Goal: Task Accomplishment & Management: Complete application form

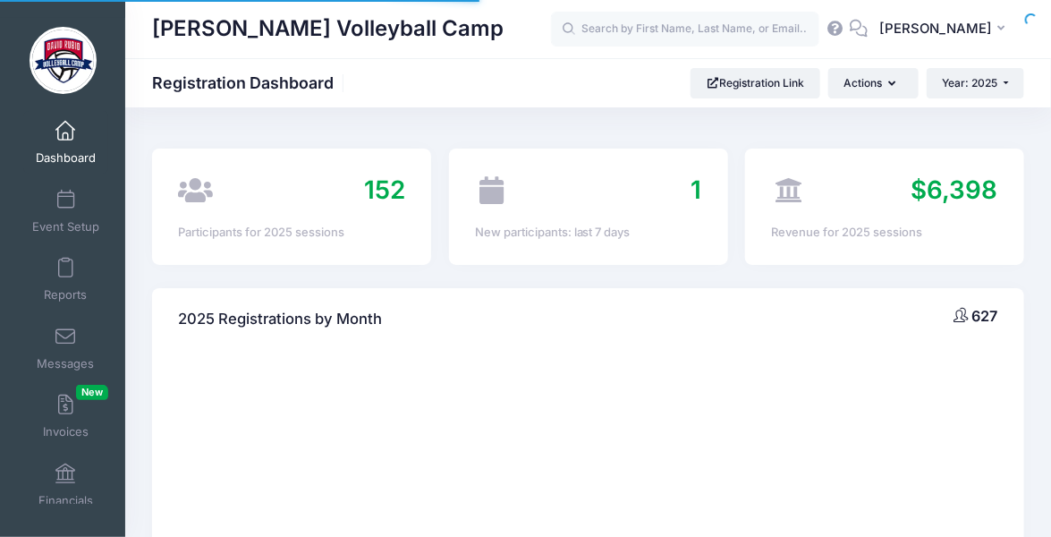
select select
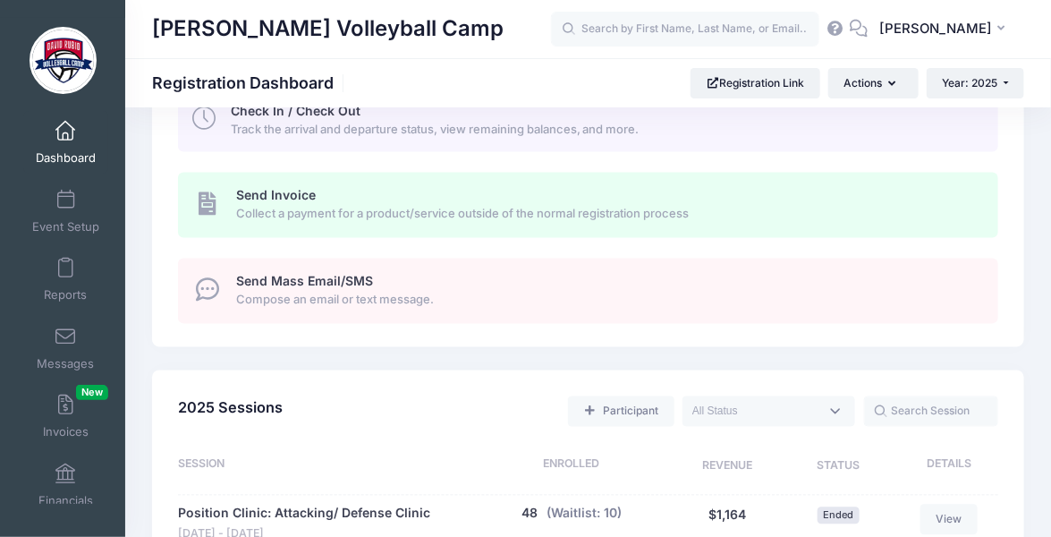
scroll to position [1039, 0]
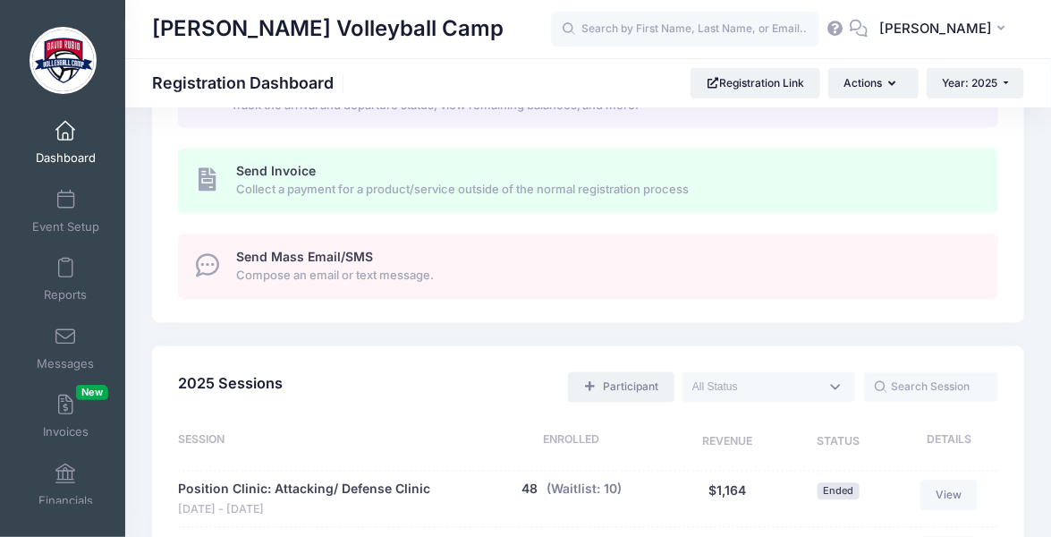
click at [655, 385] on link "Participant" at bounding box center [621, 387] width 106 height 30
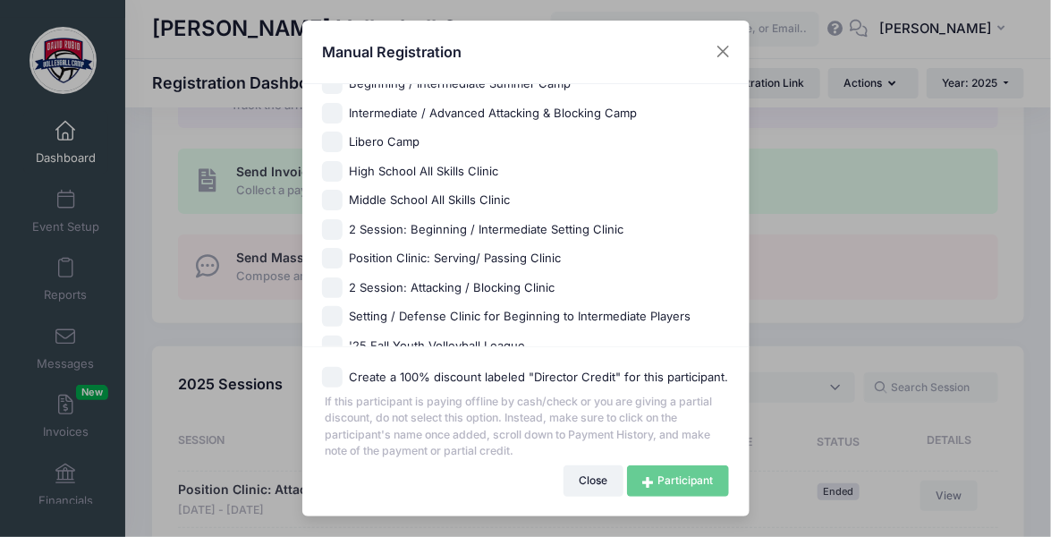
scroll to position [734, 0]
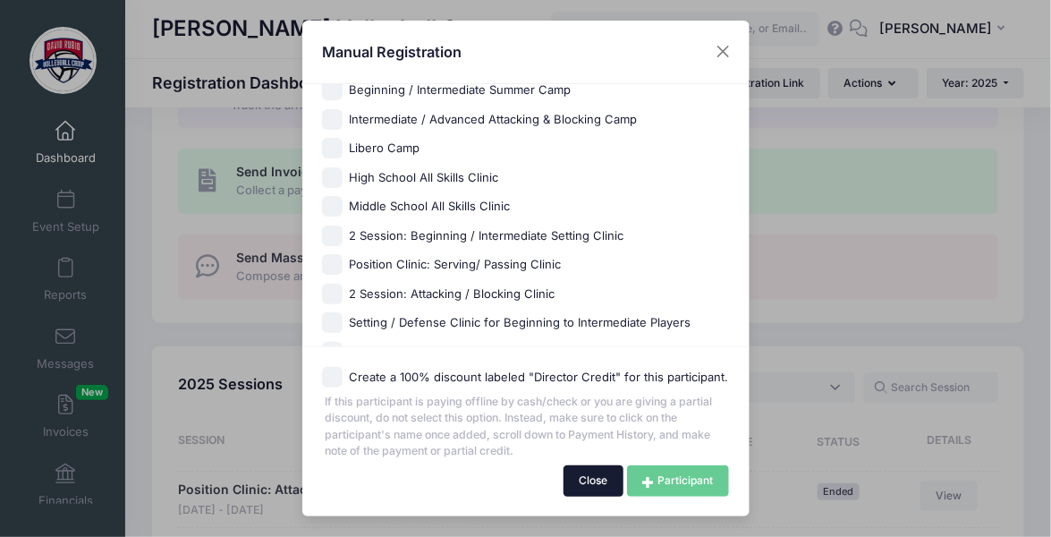
click at [582, 485] on button "Close" at bounding box center [594, 480] width 60 height 30
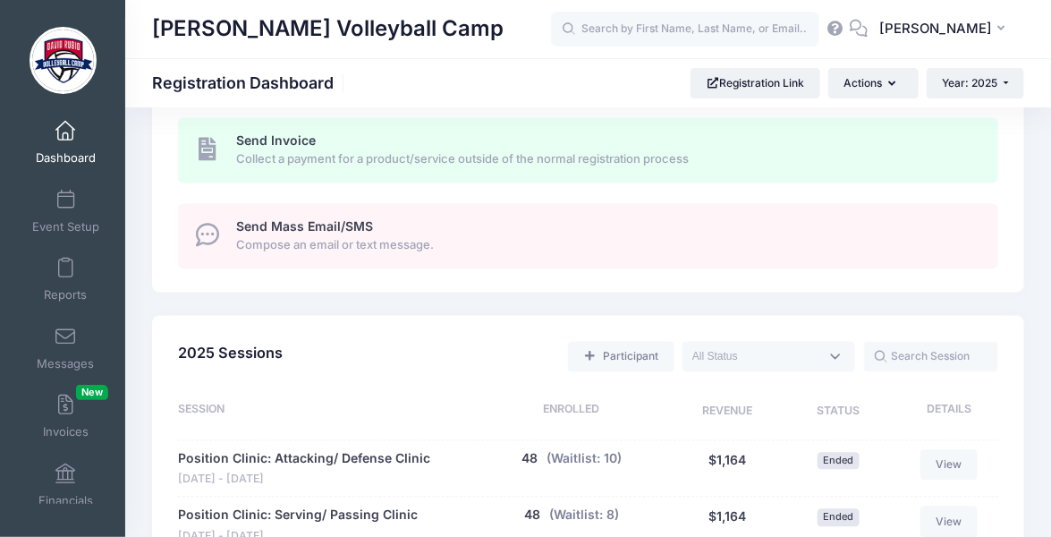
scroll to position [1073, 0]
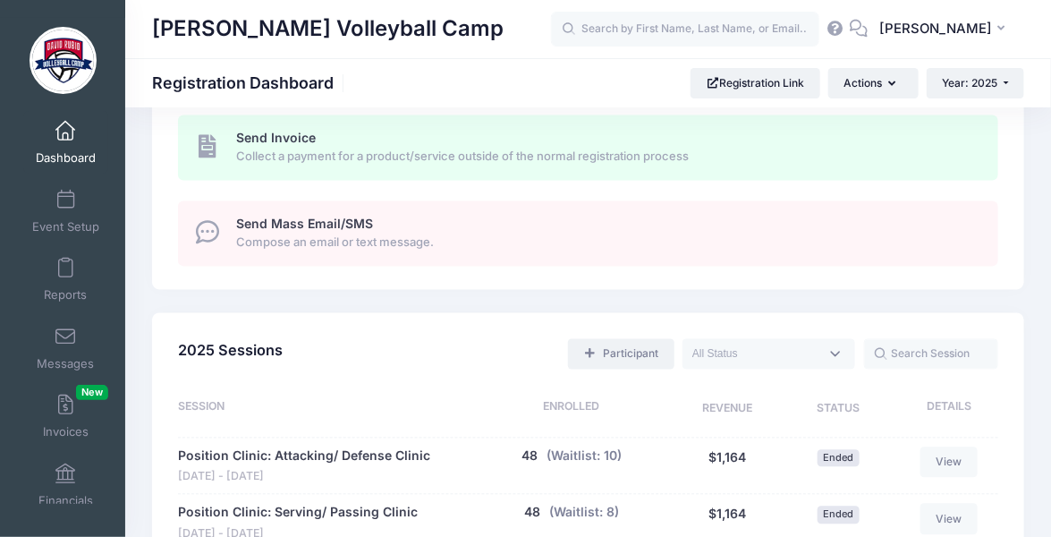
click at [656, 347] on link "Participant" at bounding box center [621, 354] width 106 height 30
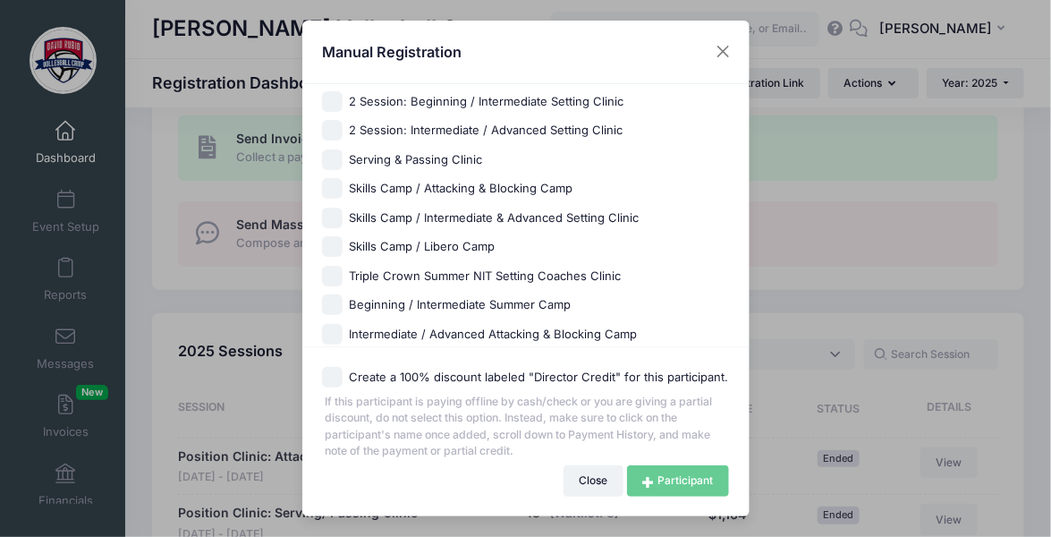
scroll to position [807, 0]
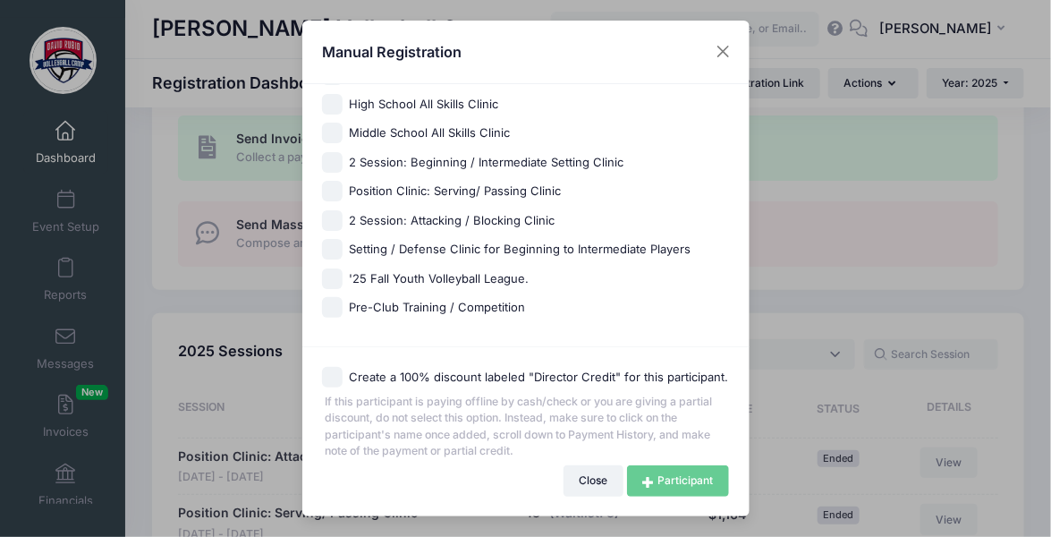
click at [335, 305] on input "Pre-Club Training / Competition" at bounding box center [332, 307] width 21 height 21
checkbox input "true"
click at [336, 222] on input "2 Session: Attacking / Blocking Clinic" at bounding box center [332, 220] width 21 height 21
checkbox input "true"
click at [695, 479] on link "Participant" at bounding box center [678, 480] width 102 height 30
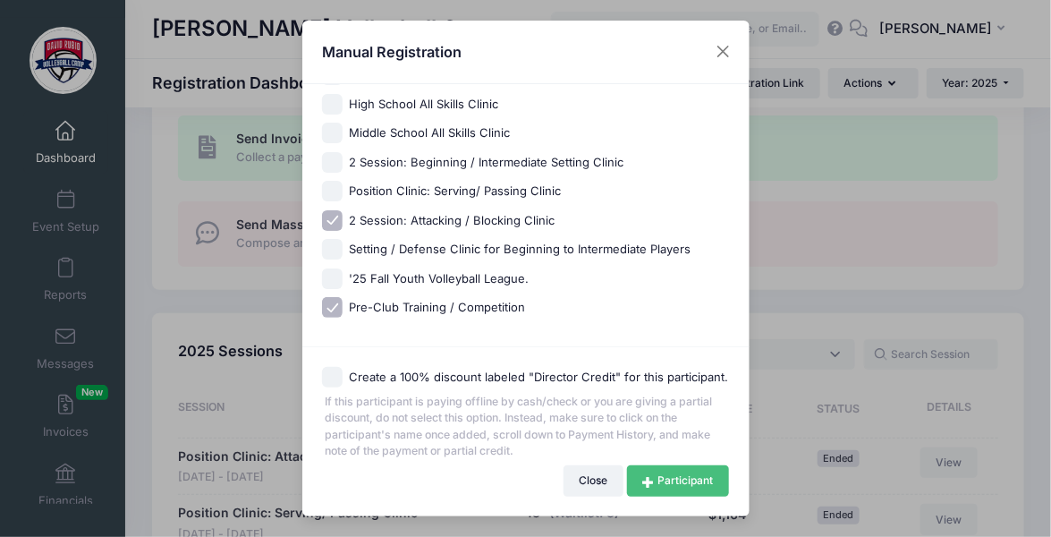
scroll to position [804, 0]
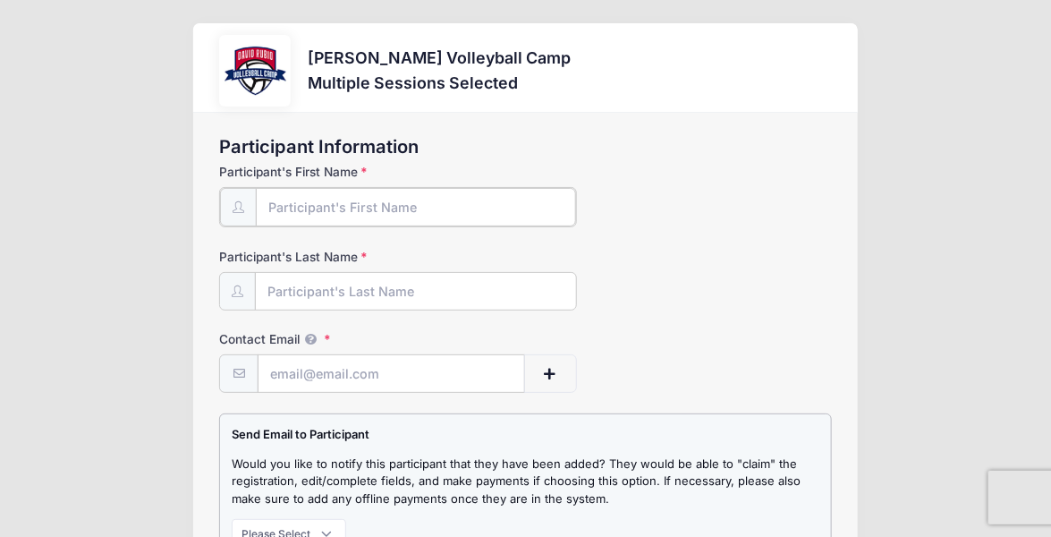
click at [424, 206] on input "Participant's First Name" at bounding box center [415, 207] width 319 height 38
type input "[PERSON_NAME]"
type input "Peranzi"
click at [288, 373] on input "Contact Email" at bounding box center [391, 372] width 265 height 38
paste input "gmail"
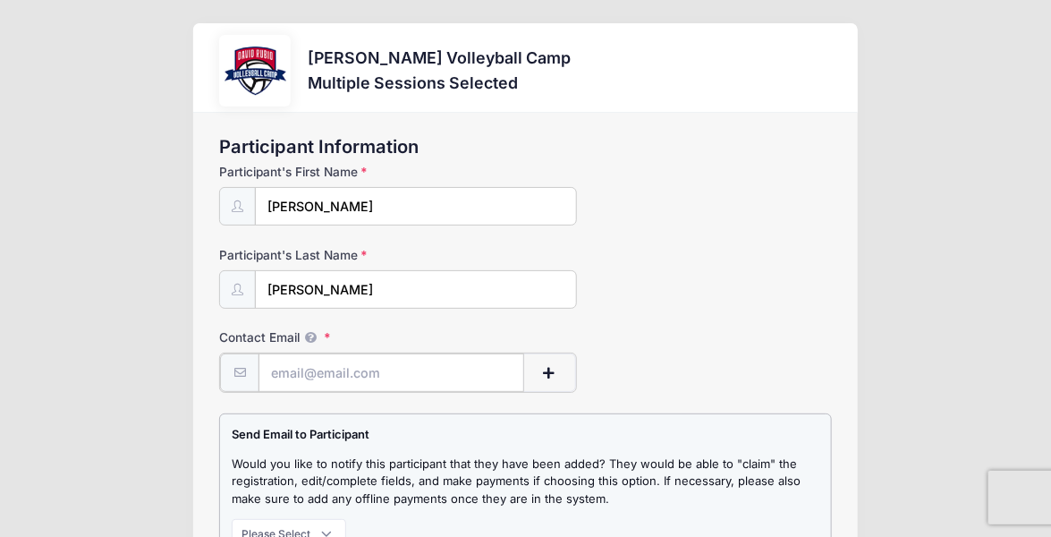
type input "gmail"
paste input "cecileperanzi"
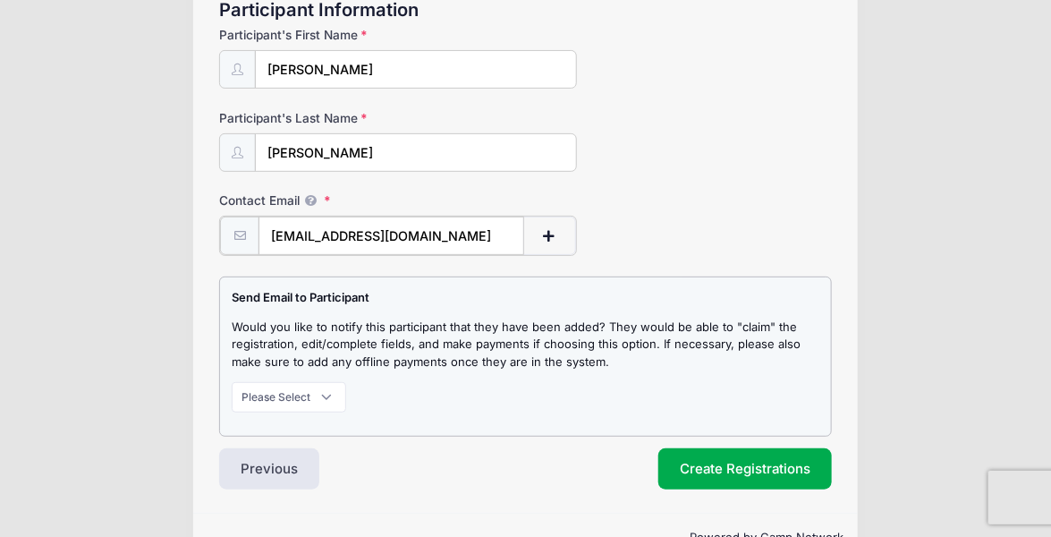
scroll to position [143, 0]
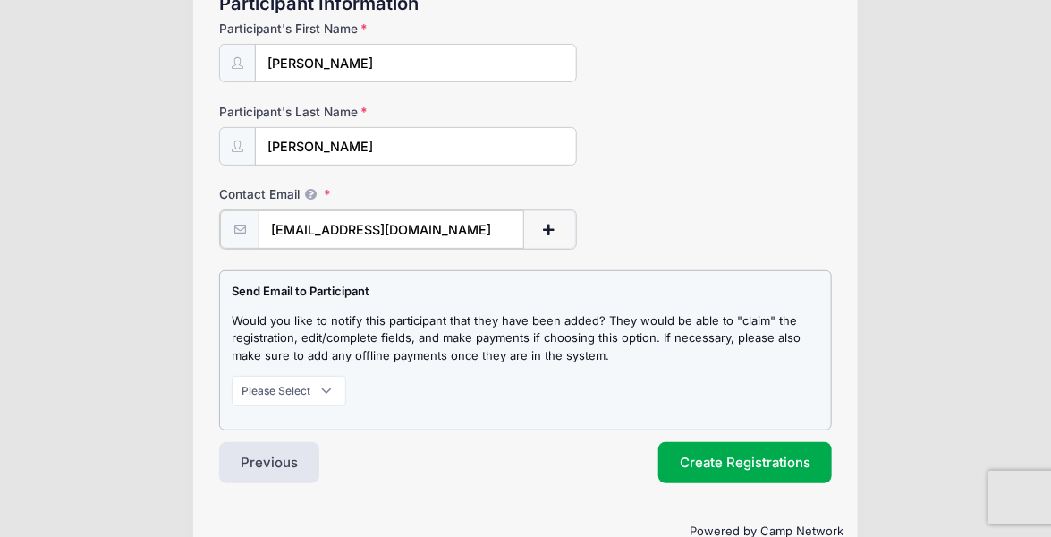
type input "cecileperanzi@gmail.com"
click at [310, 393] on select "Please Select Don't Notify Notify" at bounding box center [289, 389] width 114 height 30
select select "1"
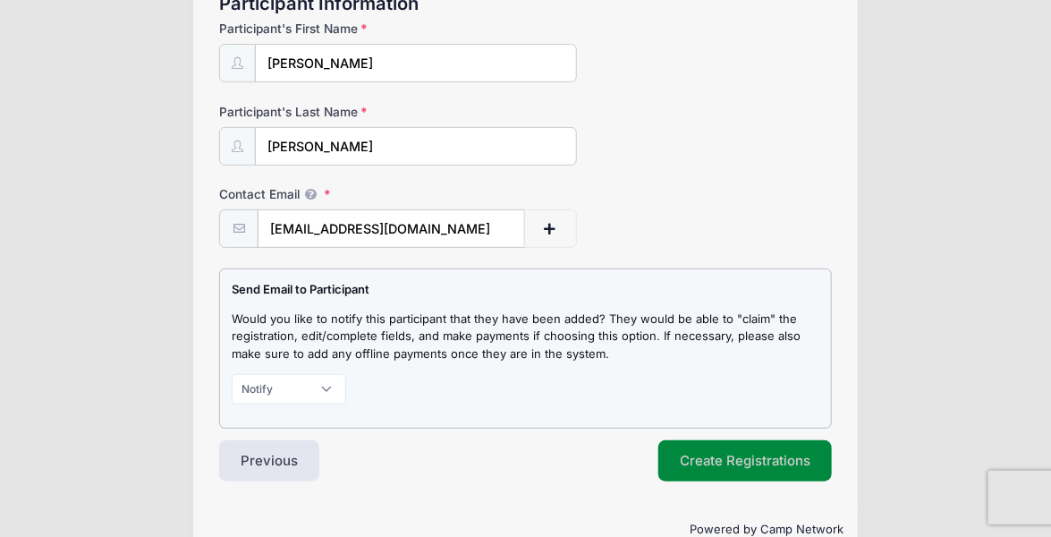
click at [730, 462] on button "Create Registrations" at bounding box center [745, 460] width 174 height 41
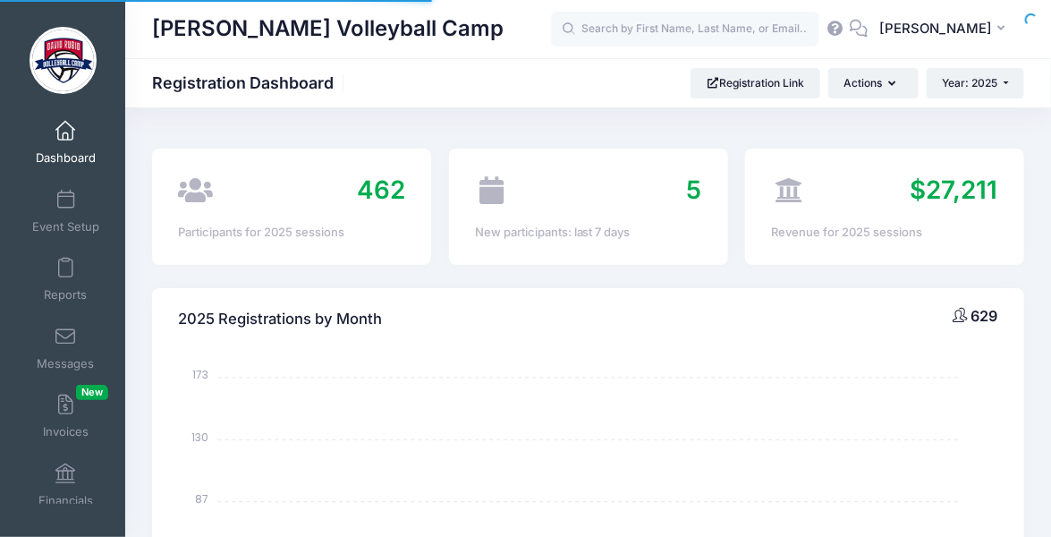
select select
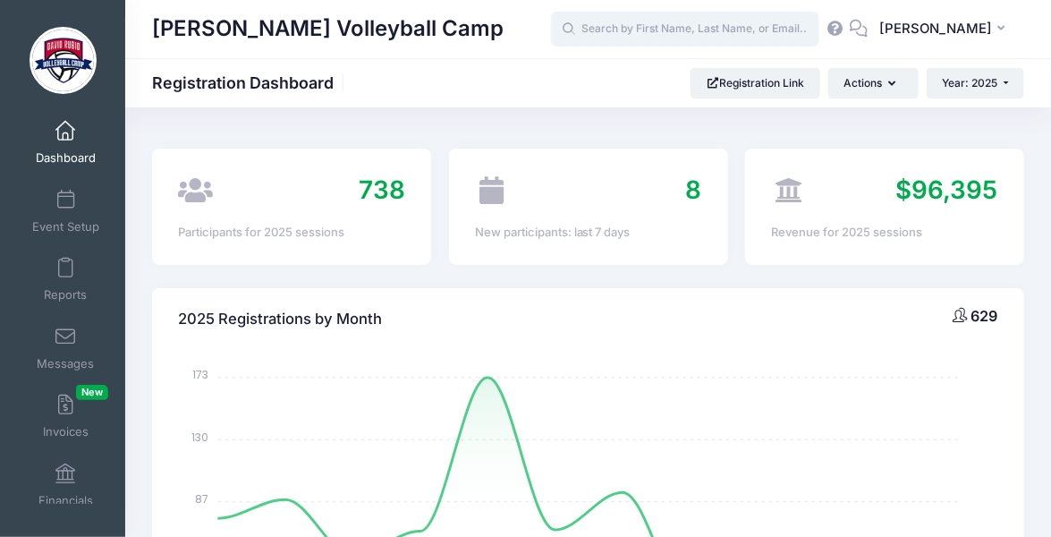
click at [658, 26] on input "text" at bounding box center [685, 30] width 268 height 36
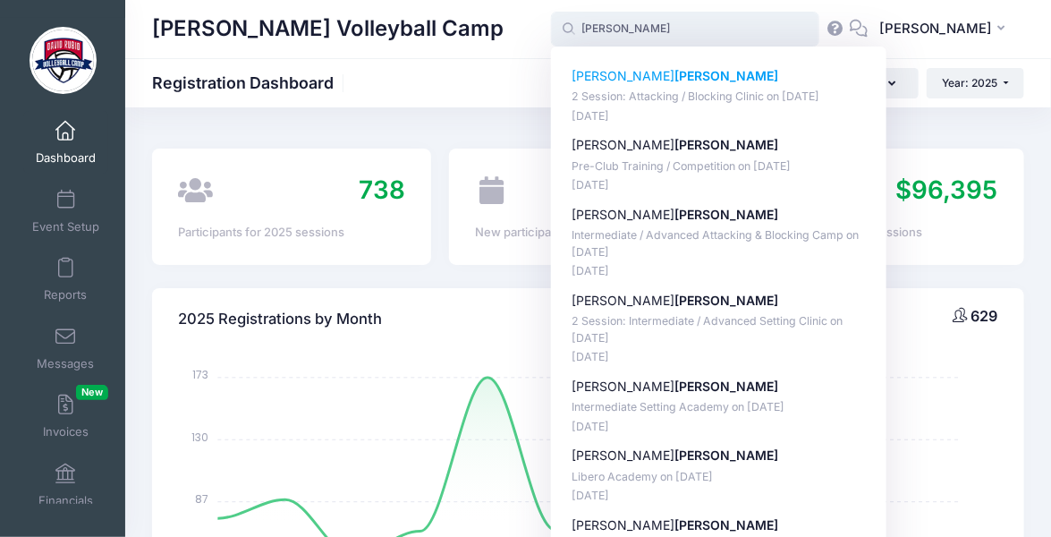
click at [716, 94] on p "2 Session: Attacking / Blocking Clinic on Aug-21, 2025" at bounding box center [719, 97] width 295 height 17
type input "Camille Peranzi (2 Session: Attacking / Blocking Clinic, Aug-21, 2025)"
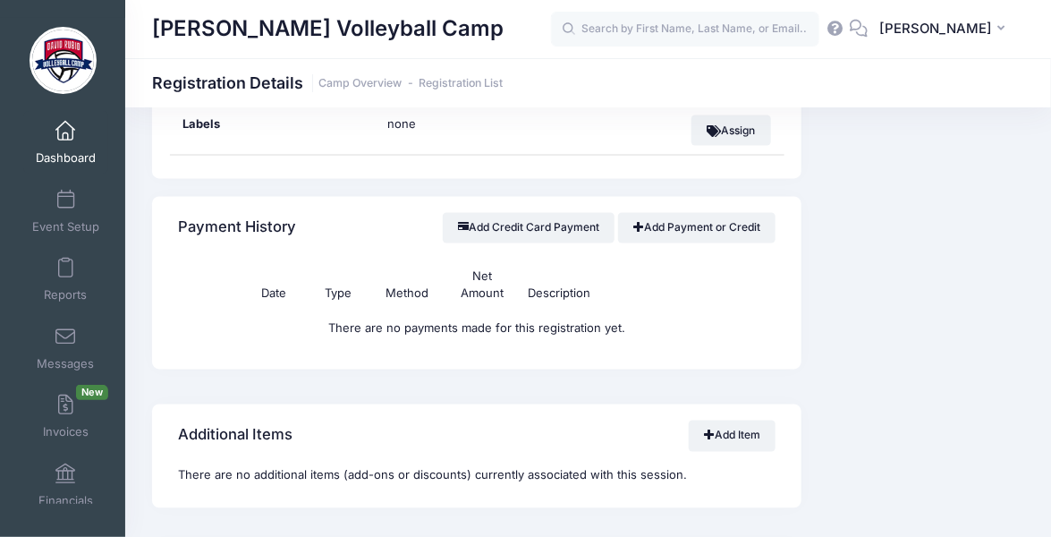
scroll to position [899, 0]
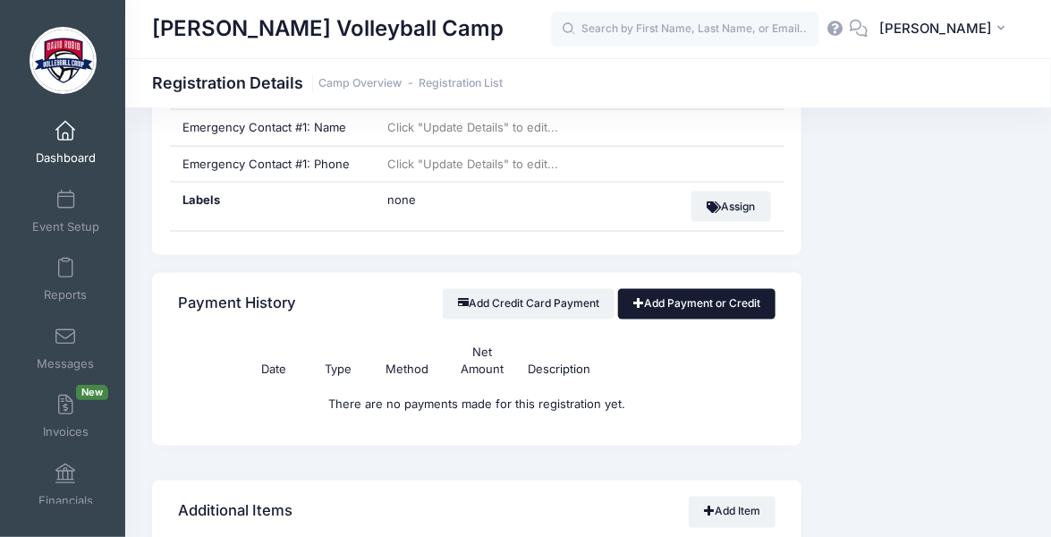
click at [681, 305] on link "Add Payment or Credit" at bounding box center [697, 304] width 158 height 30
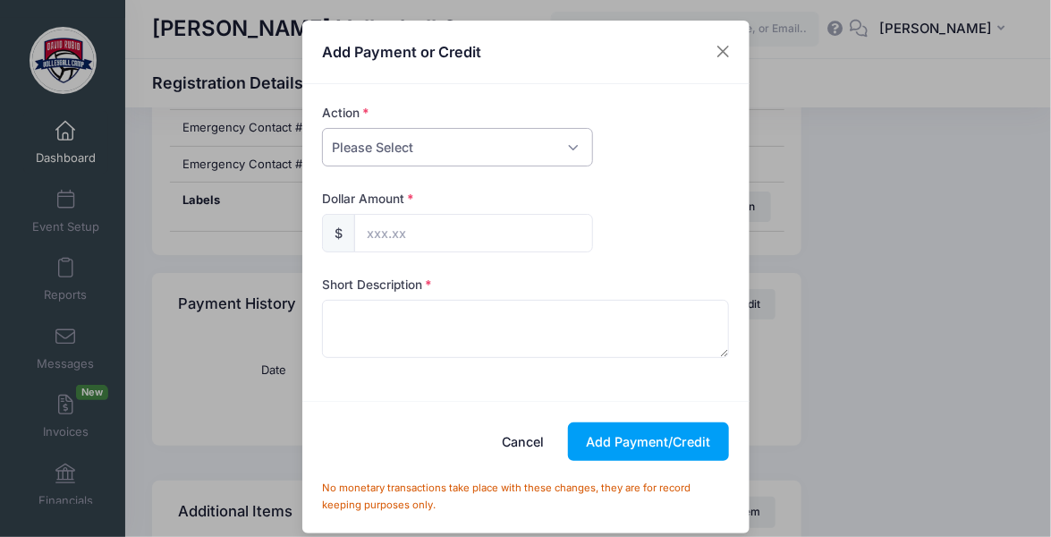
click at [513, 148] on select "Please Select Payment Credit Refund (Offline)" at bounding box center [457, 147] width 271 height 38
select select "payment"
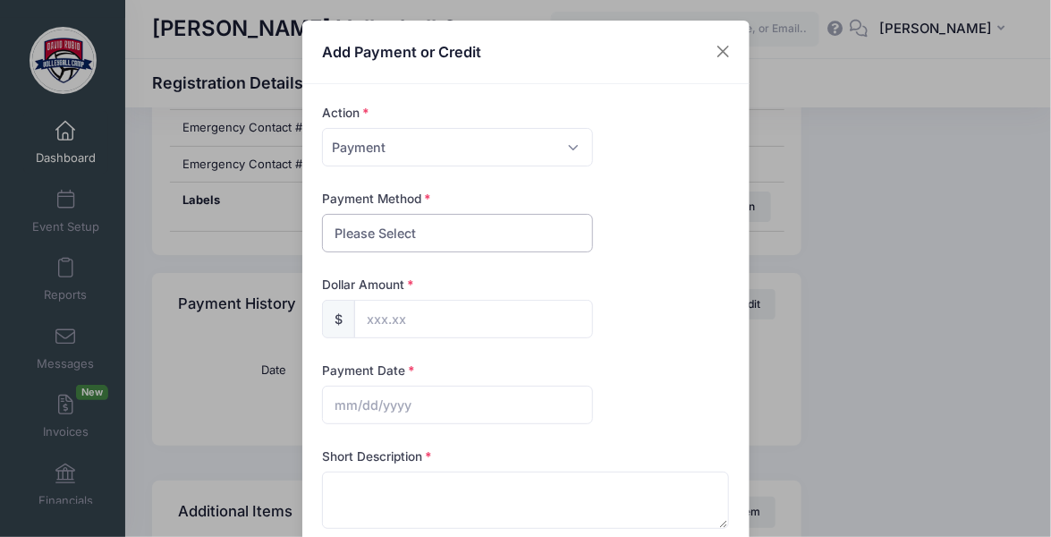
click at [498, 243] on select "Please Select PayPal Cash Check Bank Transfer Other" at bounding box center [457, 233] width 271 height 38
select select "other"
click at [499, 320] on input "text" at bounding box center [473, 319] width 239 height 38
type input "100.00"
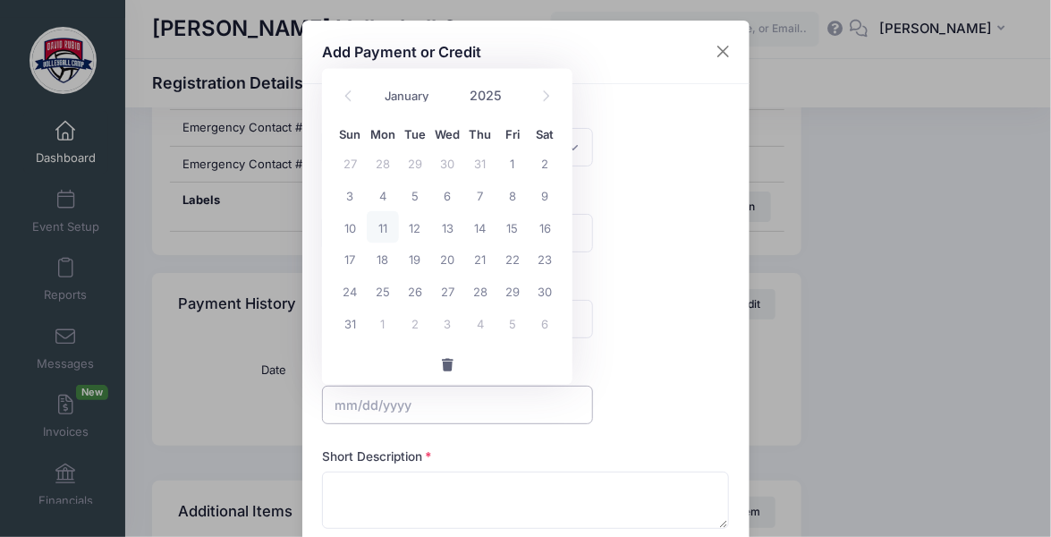
click at [470, 404] on input "text" at bounding box center [457, 405] width 271 height 38
click at [376, 397] on input "text" at bounding box center [457, 405] width 271 height 38
click at [371, 410] on input "text" at bounding box center [457, 405] width 271 height 38
click at [546, 198] on span "9" at bounding box center [545, 195] width 32 height 32
type input "[DATE]"
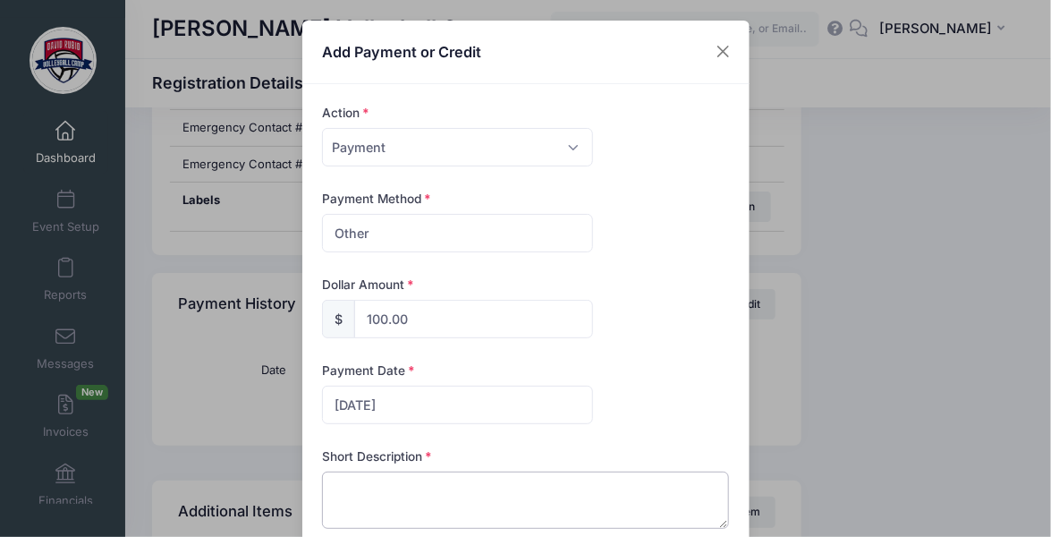
click at [394, 513] on textarea at bounding box center [525, 499] width 407 height 57
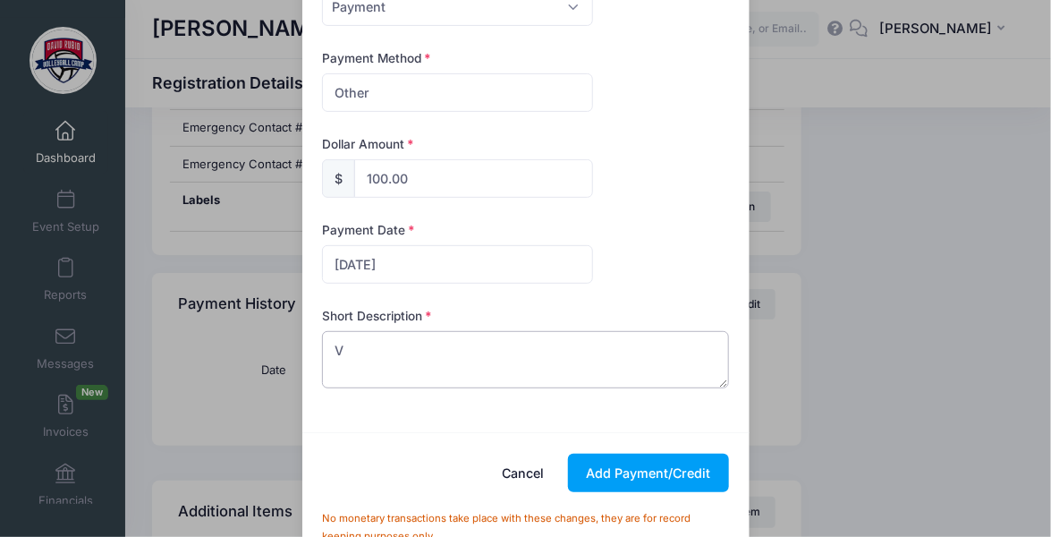
scroll to position [149, 0]
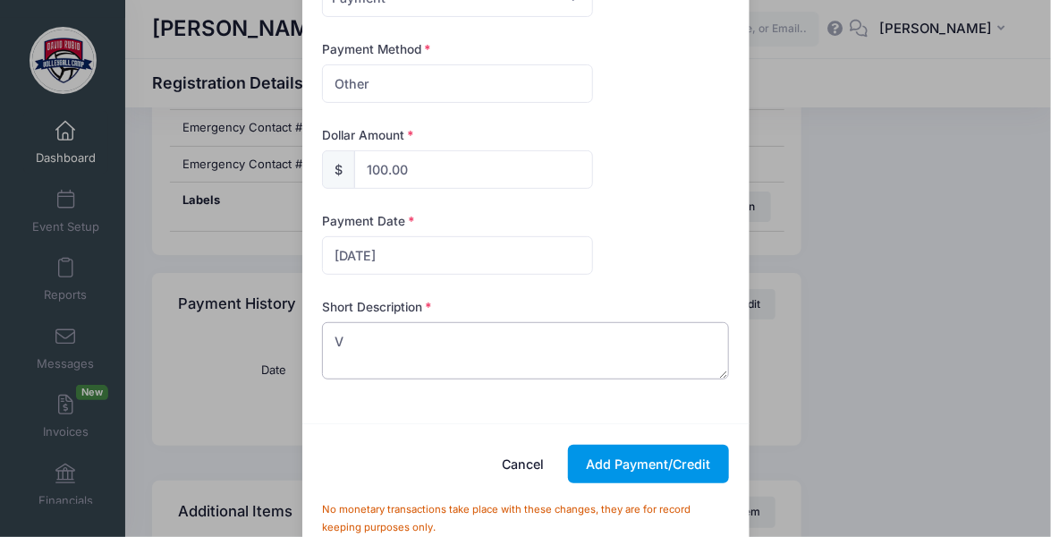
type textarea "V"
click at [629, 467] on button "Add Payment/Credit" at bounding box center [648, 464] width 161 height 38
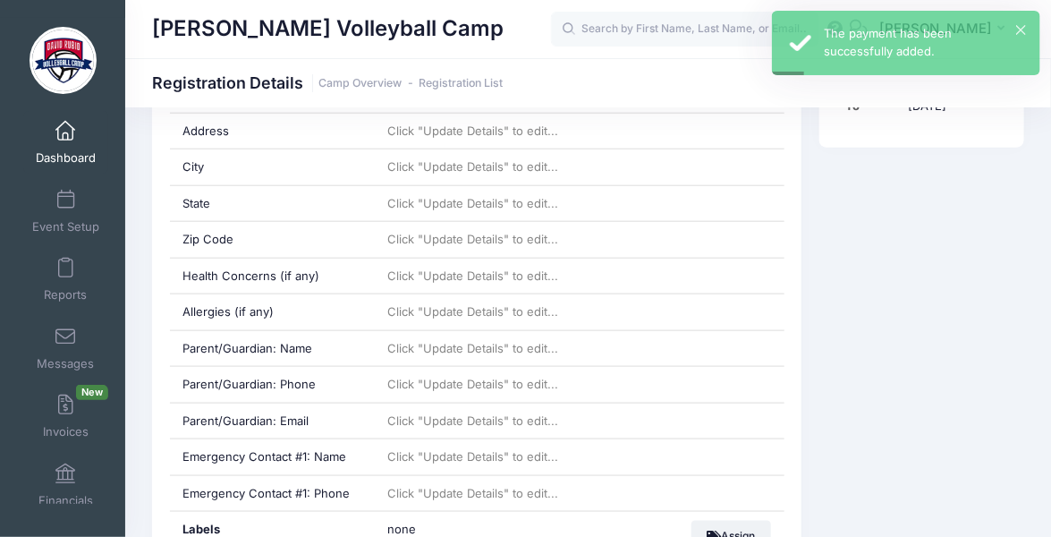
scroll to position [541, 0]
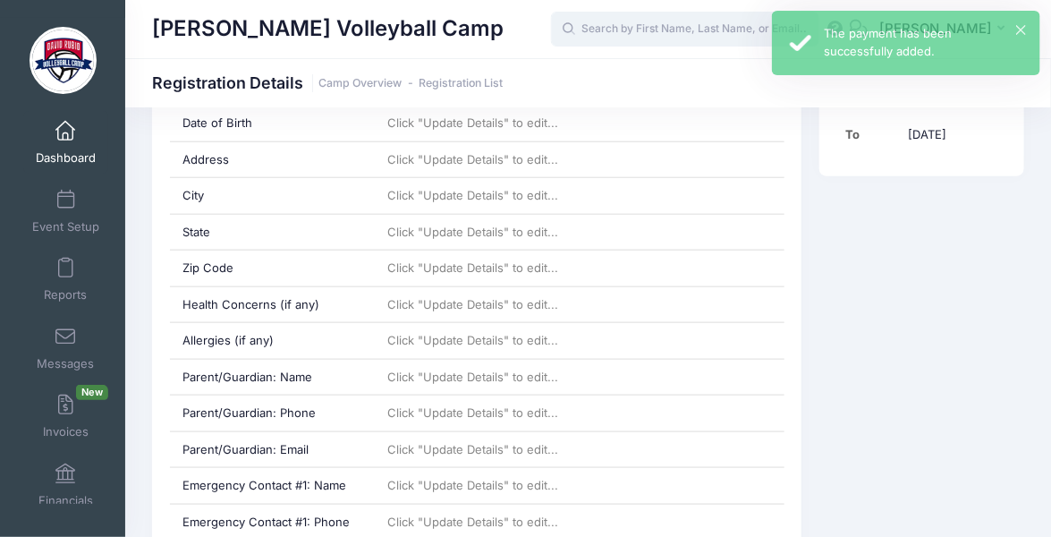
click at [683, 31] on input "text" at bounding box center [685, 30] width 268 height 36
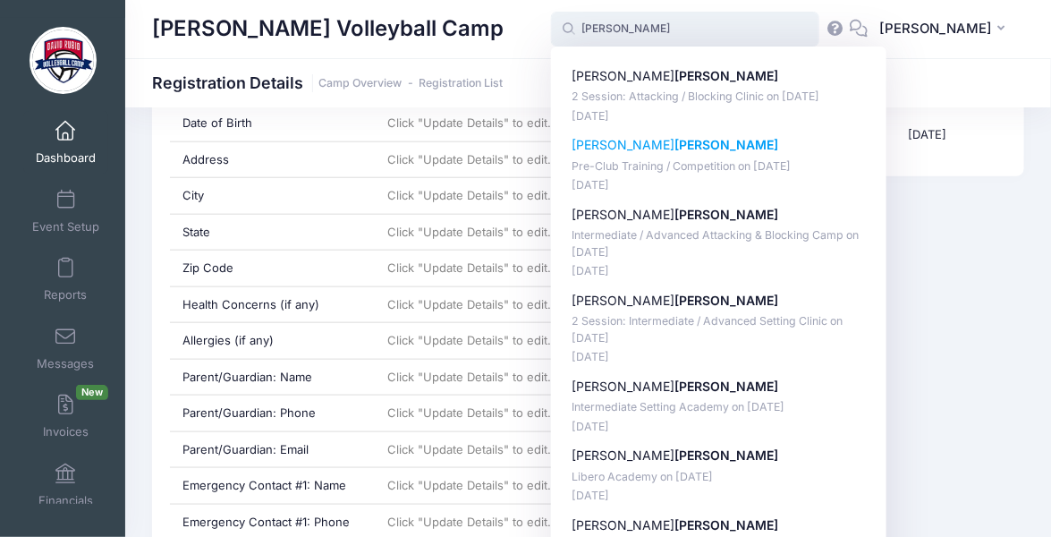
click at [674, 150] on strong "[PERSON_NAME]" at bounding box center [726, 144] width 104 height 15
type input "Camille Peranzi (Pre-Club Training / Competition, Sep-22, 2025)"
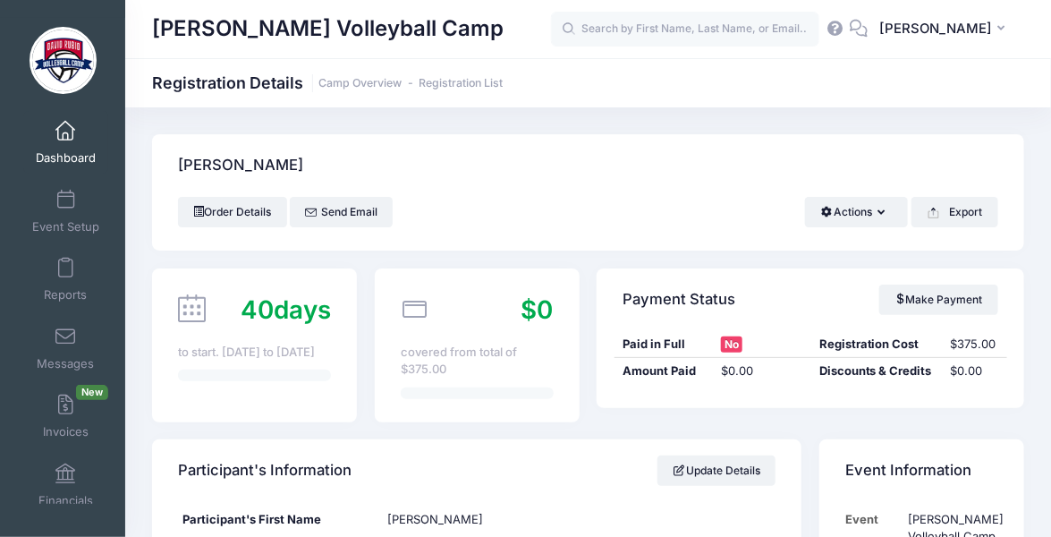
click at [653, 150] on div "[PERSON_NAME]" at bounding box center [588, 165] width 872 height 63
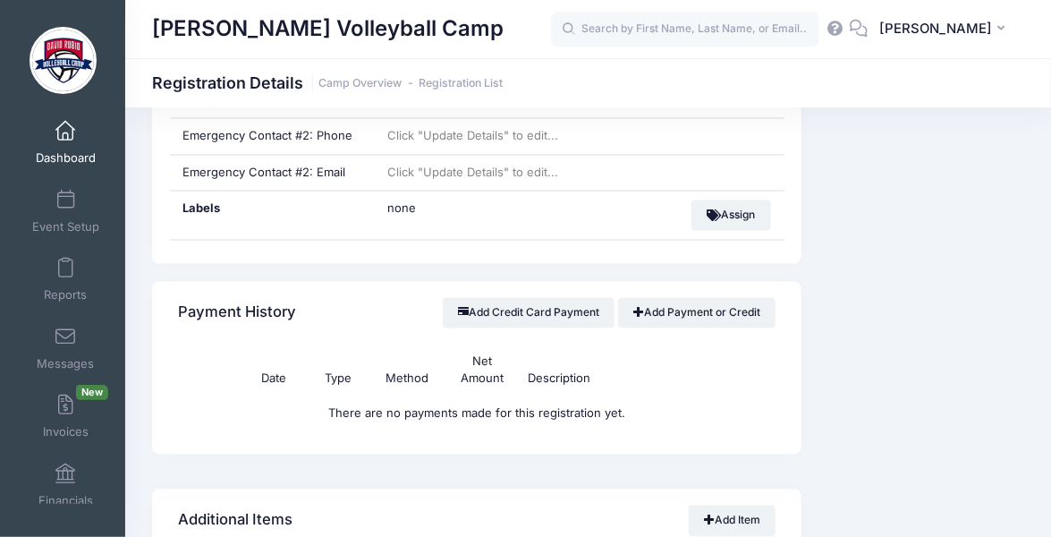
scroll to position [1037, 0]
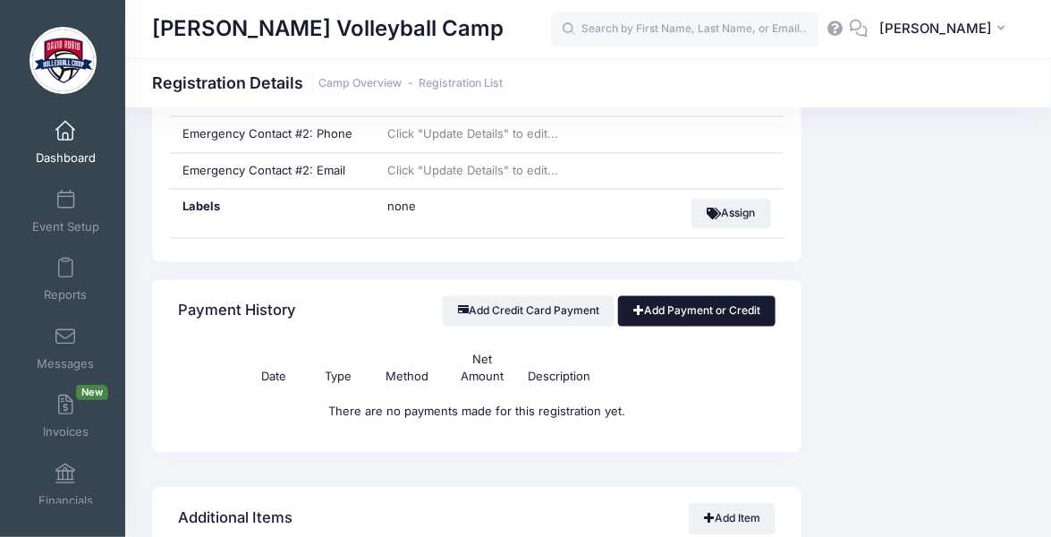
click at [657, 309] on link "Add Payment or Credit" at bounding box center [697, 311] width 158 height 30
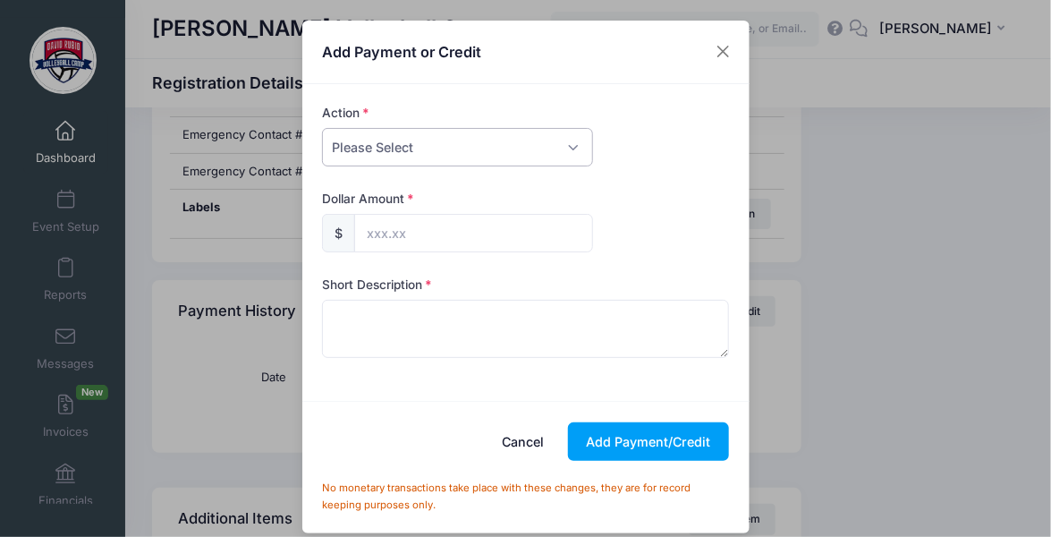
click at [493, 139] on select "Please Select Payment Credit Refund (Offline)" at bounding box center [457, 147] width 271 height 38
select select "payment"
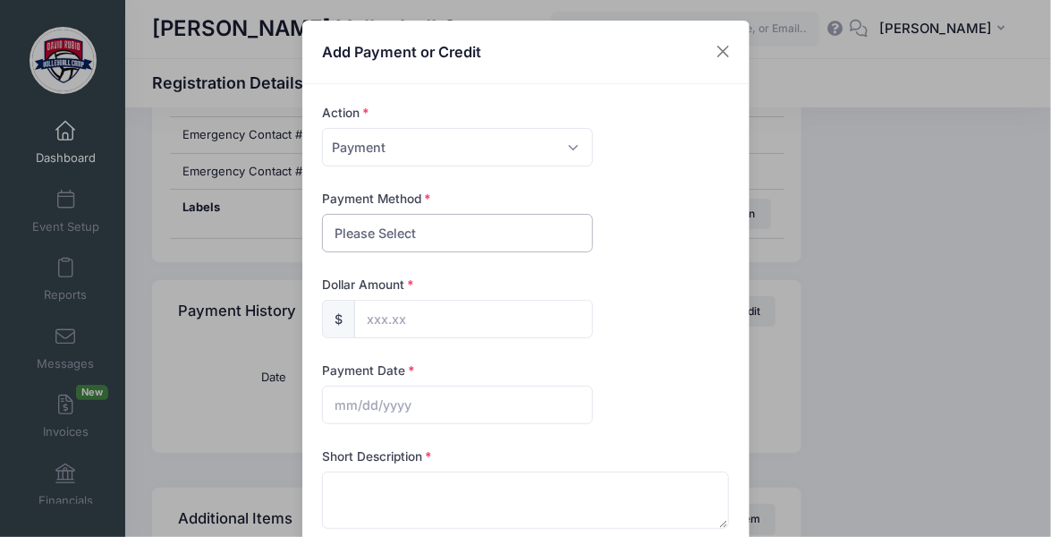
click at [460, 234] on select "Please Select PayPal Cash Check Bank Transfer Other" at bounding box center [457, 233] width 271 height 38
select select "other"
click at [440, 331] on input "text" at bounding box center [473, 319] width 239 height 38
type input "375.00"
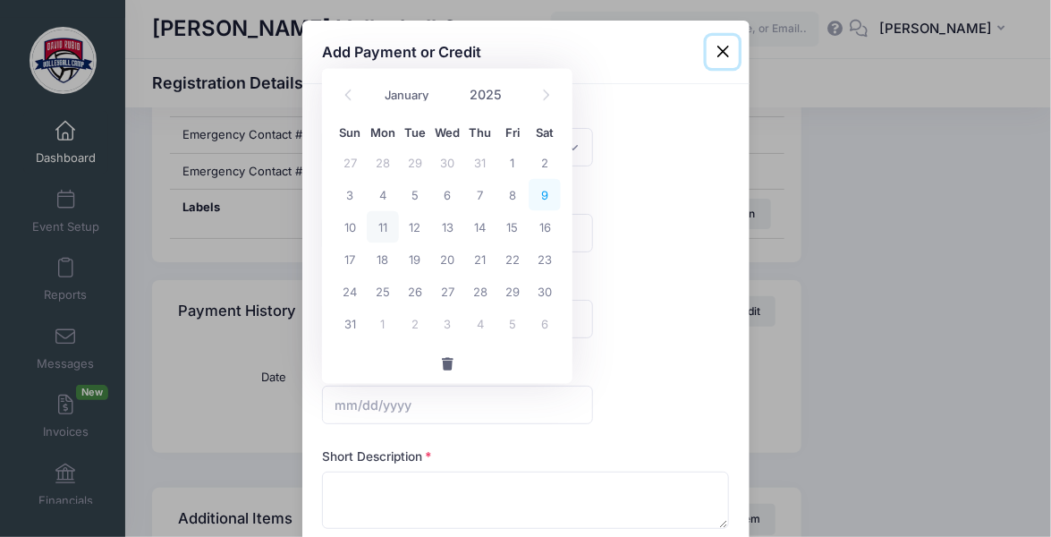
click at [545, 199] on span "9" at bounding box center [545, 195] width 32 height 32
type input "[DATE]"
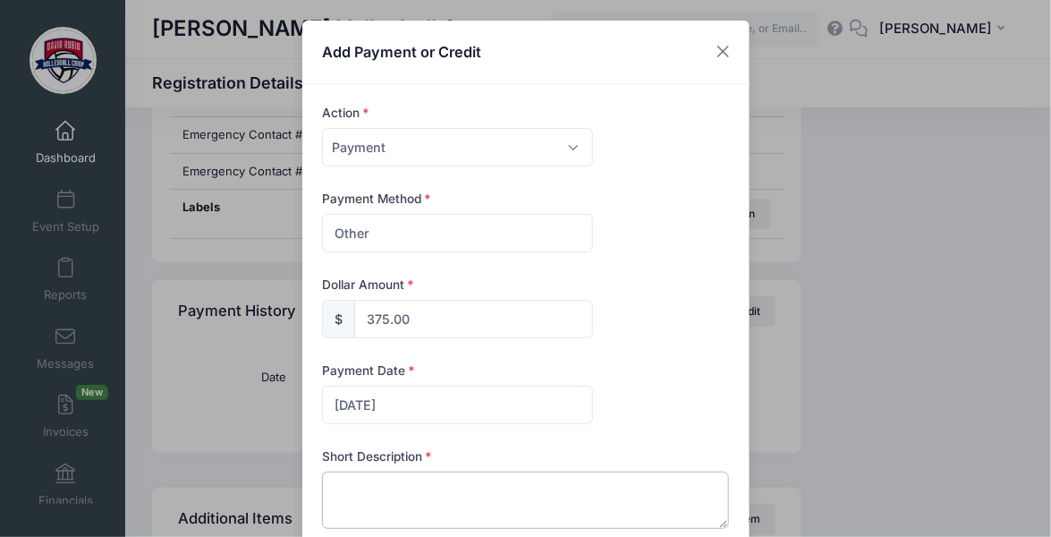
click at [394, 504] on textarea at bounding box center [525, 499] width 407 height 57
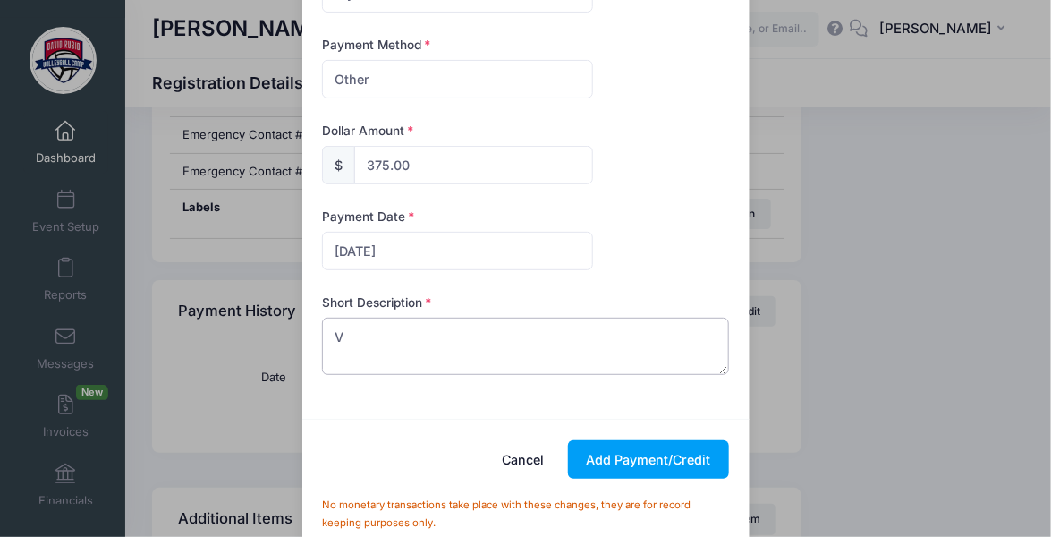
scroll to position [159, 0]
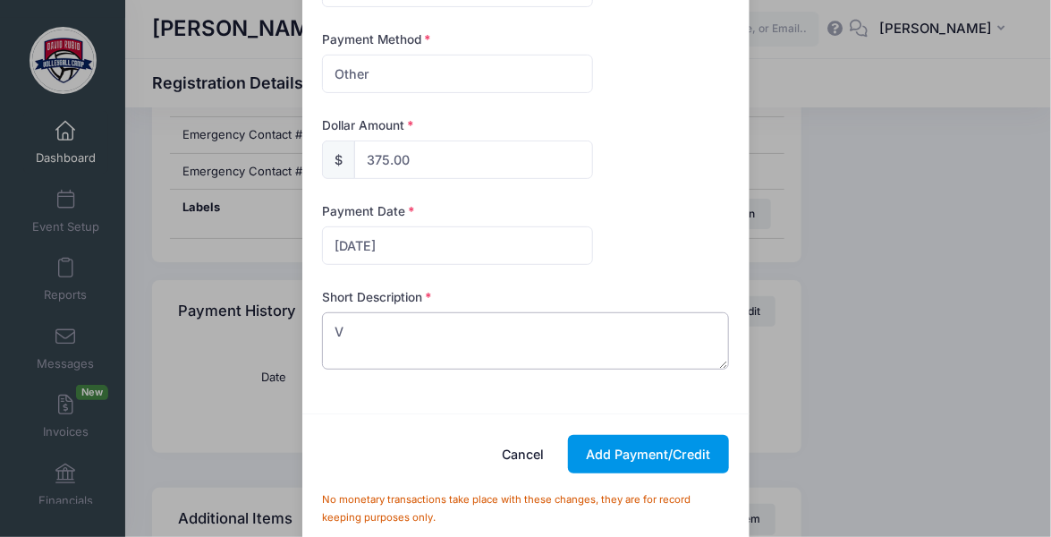
type textarea "V"
click at [611, 453] on button "Add Payment/Credit" at bounding box center [648, 454] width 161 height 38
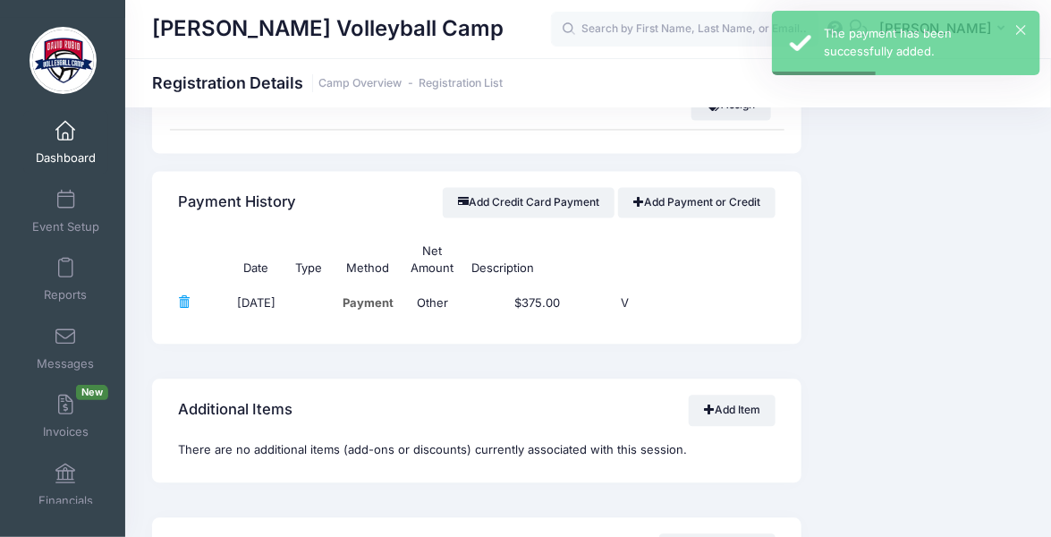
scroll to position [1149, 0]
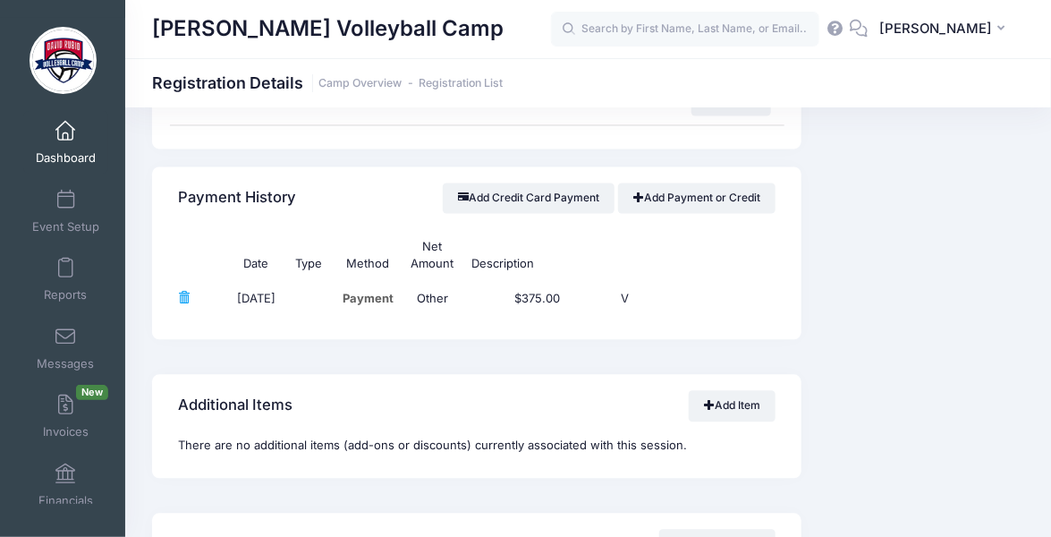
click at [65, 132] on span at bounding box center [65, 132] width 0 height 20
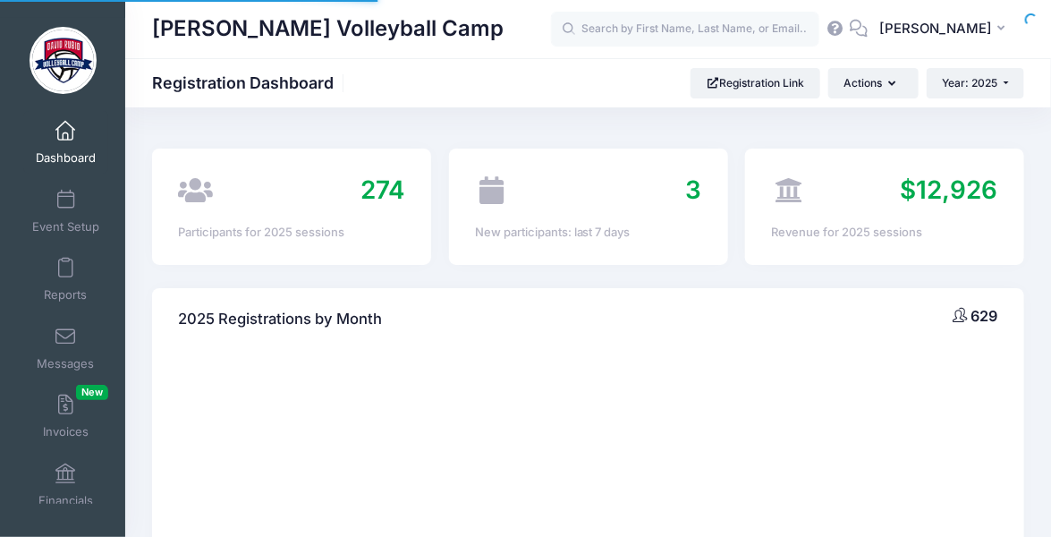
select select
